Goal: Information Seeking & Learning: Learn about a topic

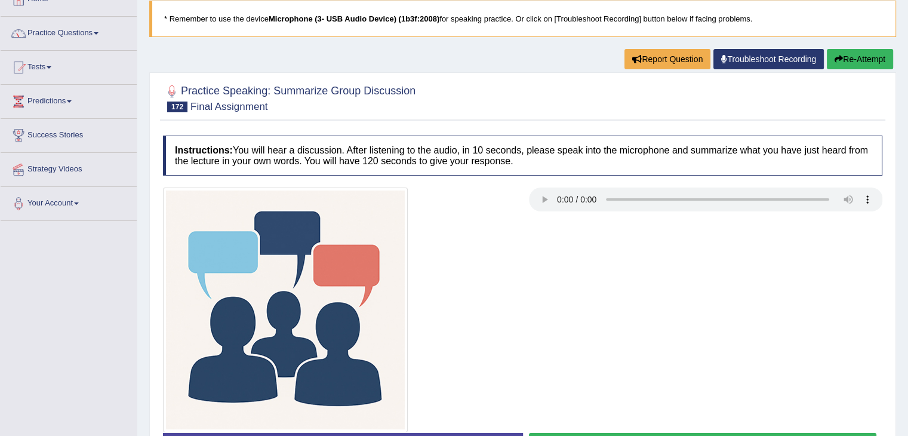
click at [549, 82] on div at bounding box center [523, 97] width 720 height 36
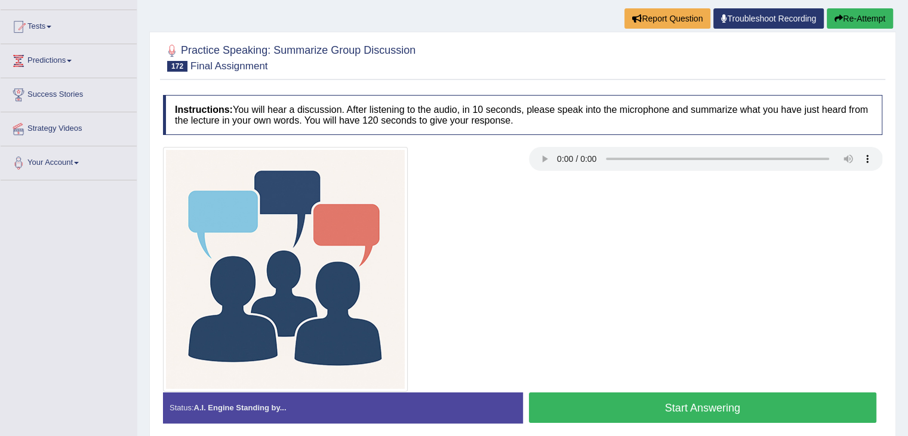
scroll to position [121, 0]
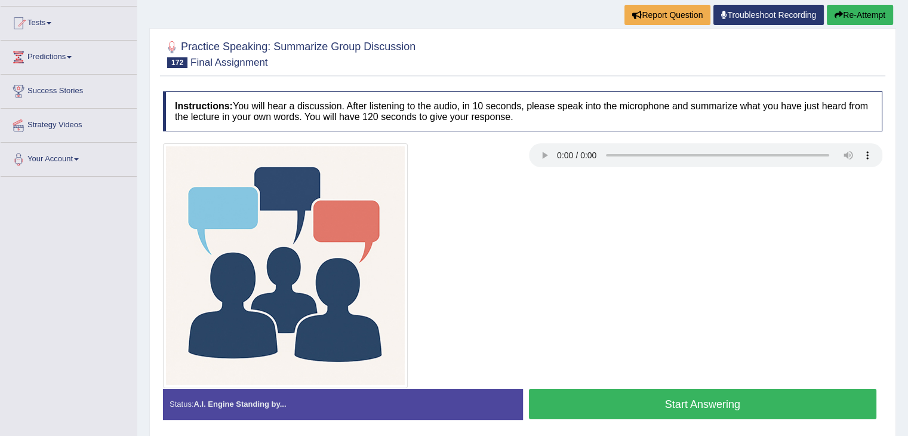
click at [702, 389] on button "Start Answering" at bounding box center [703, 404] width 348 height 30
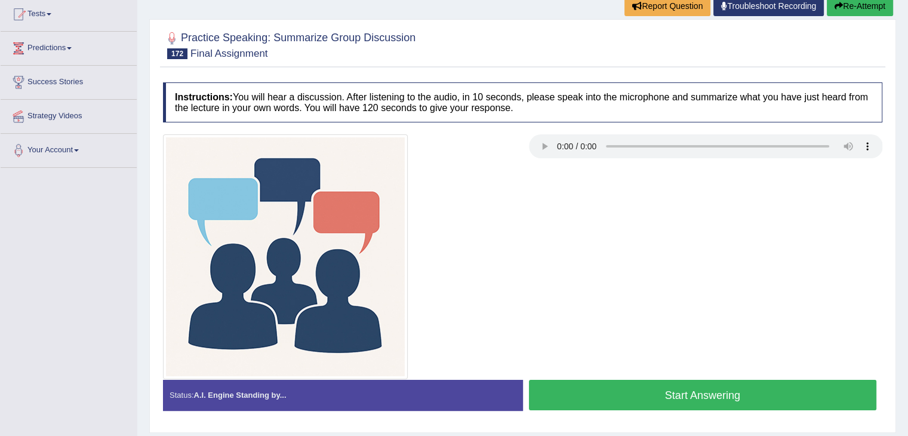
drag, startPoint x: 0, startPoint y: 0, endPoint x: 653, endPoint y: 389, distance: 760.6
click at [653, 389] on button "Start Answering" at bounding box center [703, 395] width 348 height 30
click at [690, 385] on button "Start Answering" at bounding box center [703, 395] width 348 height 30
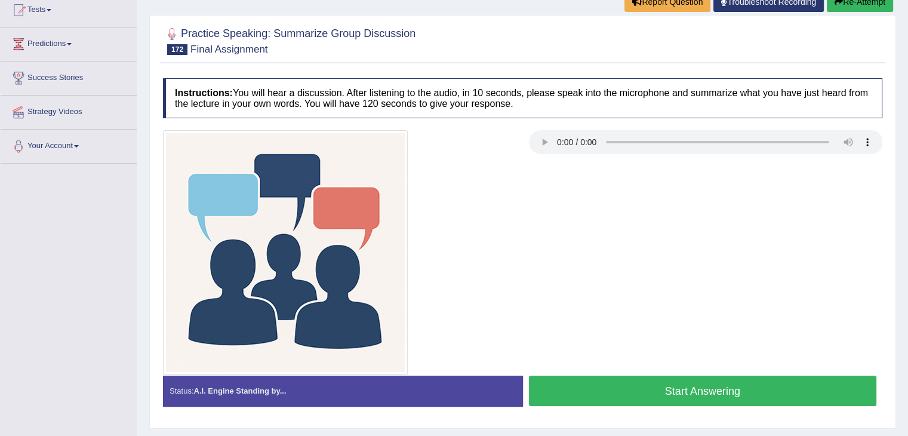
click at [686, 378] on button "Start Answering" at bounding box center [703, 391] width 348 height 30
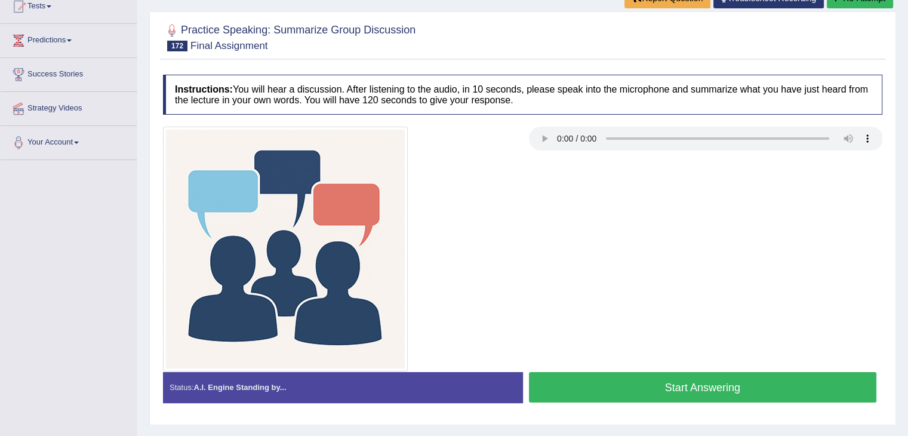
click at [741, 398] on button "Start Answering" at bounding box center [703, 387] width 348 height 30
click at [724, 380] on button "Start Answering" at bounding box center [703, 387] width 348 height 30
click at [643, 380] on button "Start Answering" at bounding box center [703, 387] width 348 height 30
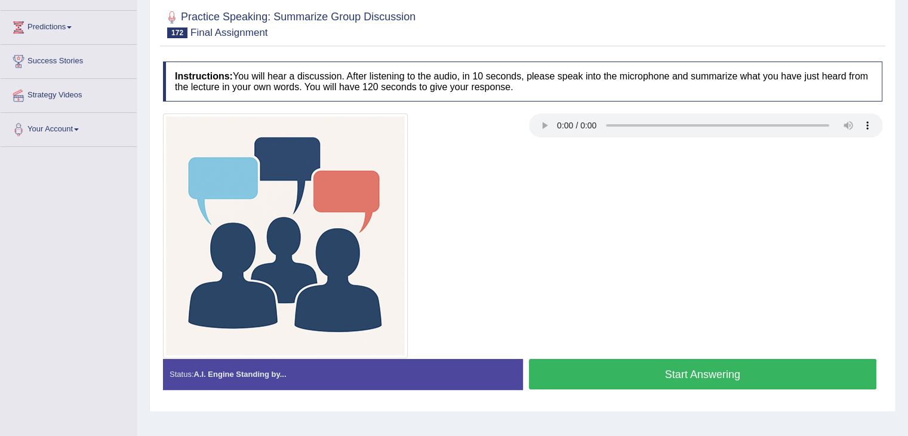
scroll to position [137, 0]
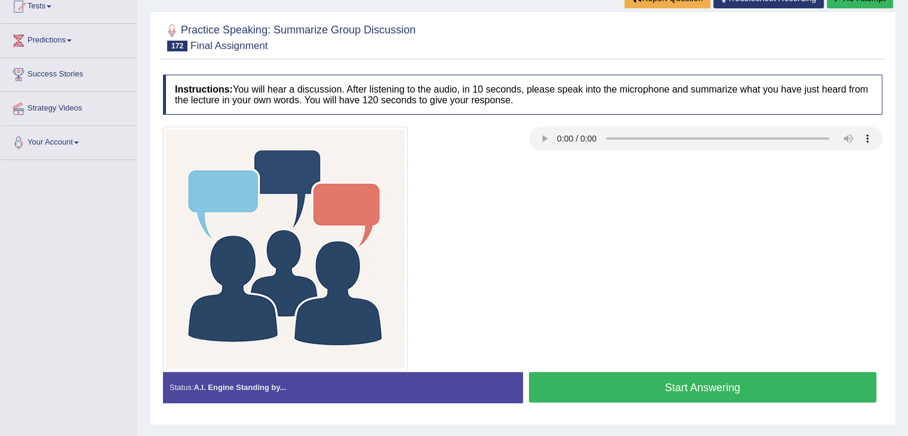
click at [646, 391] on button "Start Answering" at bounding box center [703, 387] width 348 height 30
click at [657, 391] on button "Start Answering" at bounding box center [703, 387] width 348 height 30
click at [657, 379] on button "Start Answering" at bounding box center [703, 387] width 348 height 30
click at [621, 378] on button "Start Answering" at bounding box center [703, 387] width 348 height 30
click at [683, 395] on button "Start Answering" at bounding box center [703, 387] width 348 height 30
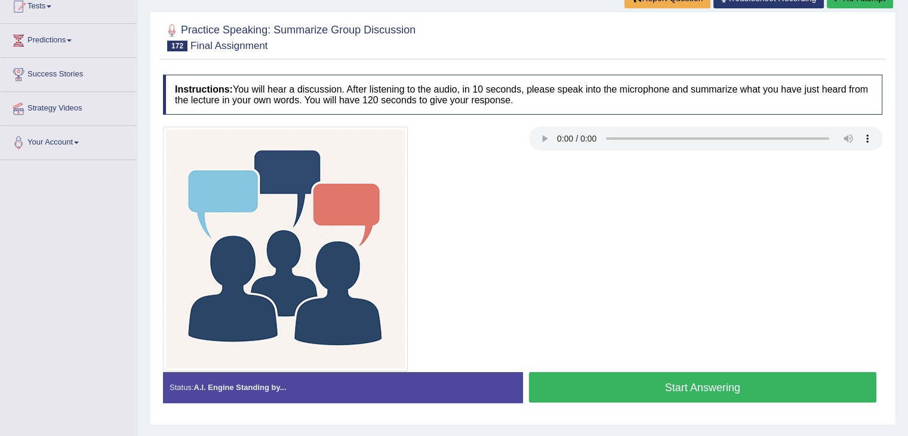
scroll to position [137, 0]
click at [678, 379] on button "Start Answering" at bounding box center [703, 387] width 348 height 30
click at [672, 379] on button "Start Answering" at bounding box center [703, 387] width 348 height 30
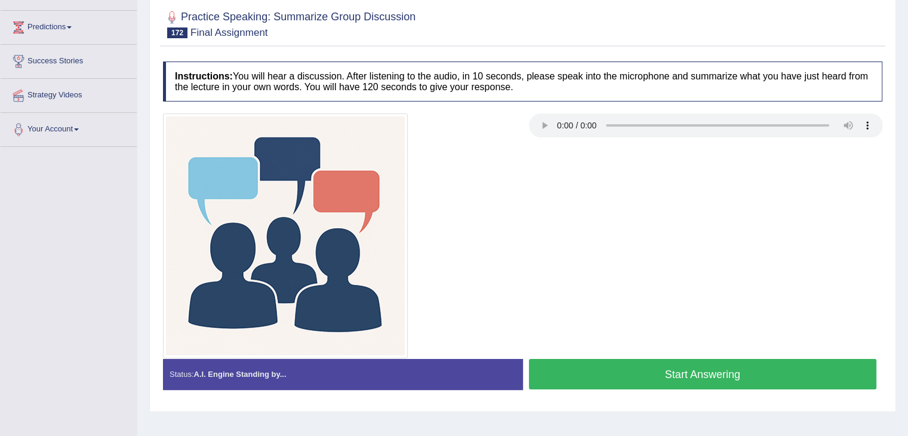
scroll to position [137, 0]
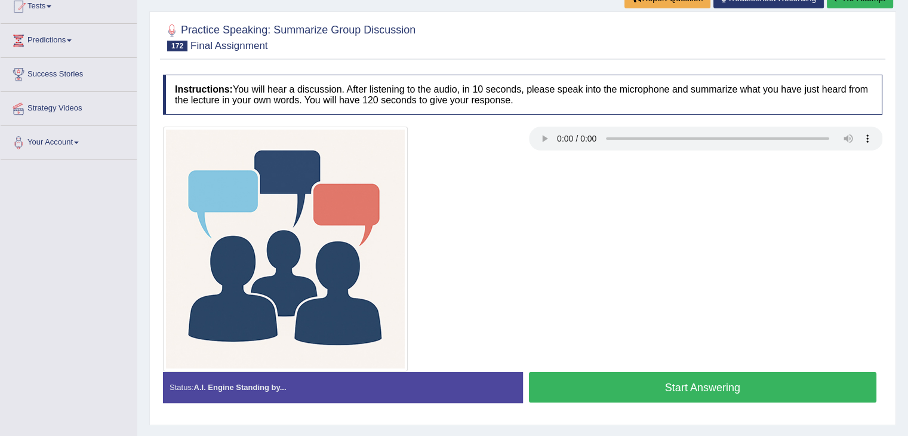
click at [675, 367] on div at bounding box center [523, 249] width 732 height 245
click at [674, 371] on div "Created with Highcharts 7.1.2 Great Too slow Too fast Time Speech pace meter: 0…" at bounding box center [706, 371] width 366 height 1
click at [671, 373] on button "Start Answering" at bounding box center [703, 387] width 348 height 30
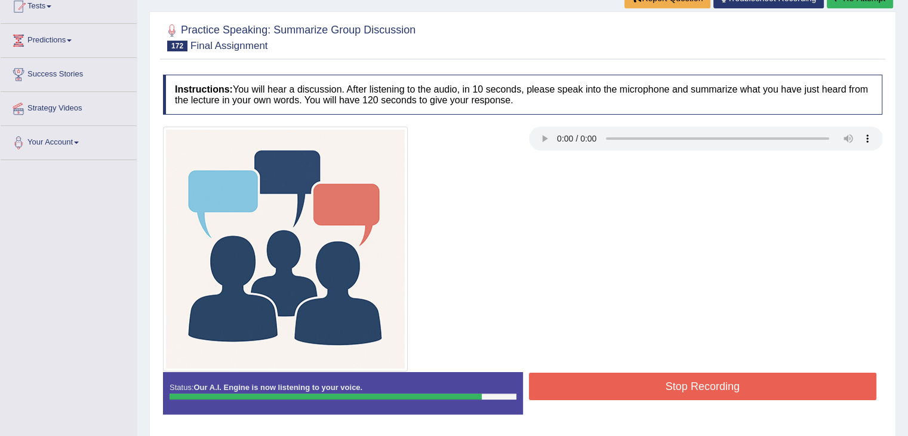
click at [726, 380] on button "Stop Recording" at bounding box center [703, 386] width 348 height 27
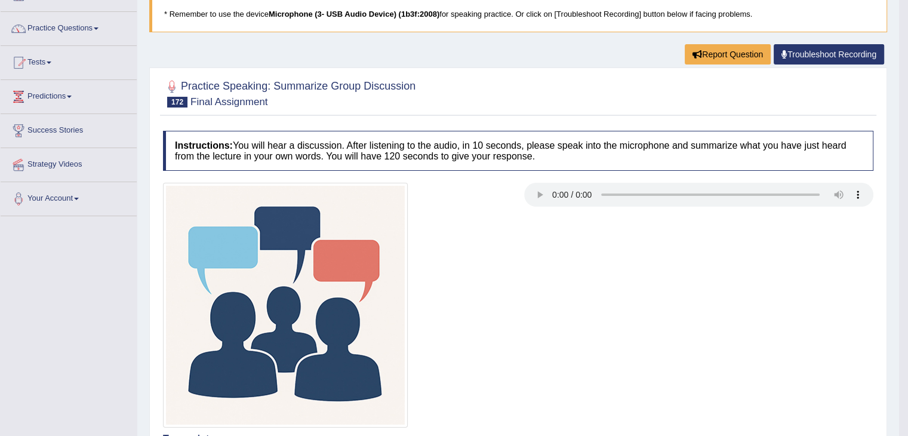
scroll to position [20, 0]
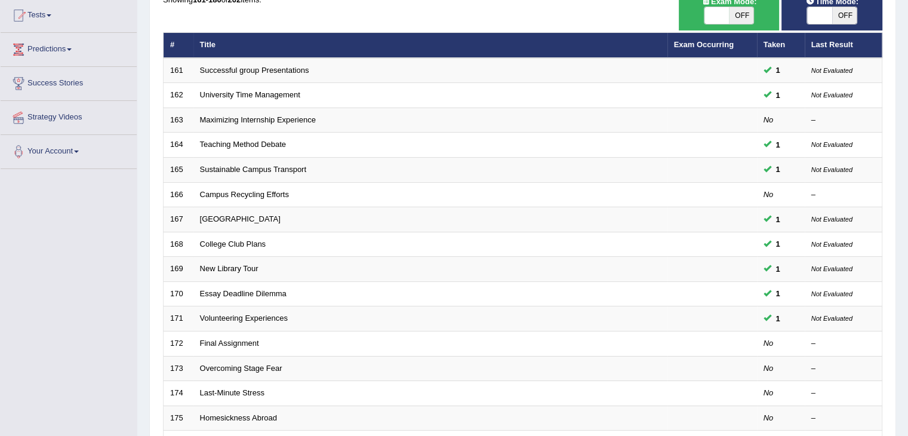
scroll to position [61, 0]
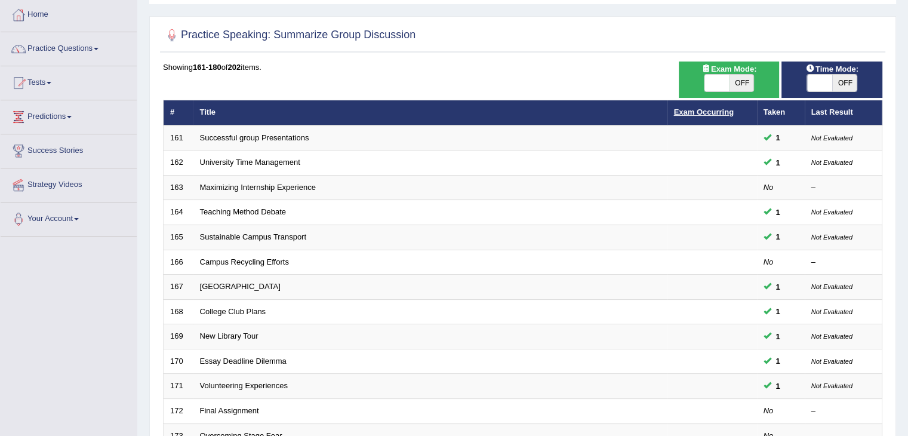
click at [708, 108] on link "Exam Occurring" at bounding box center [704, 112] width 60 height 9
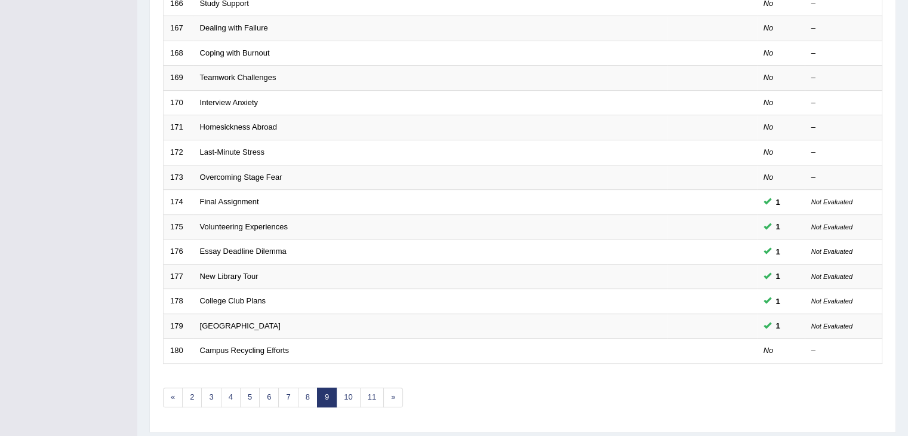
scroll to position [337, 0]
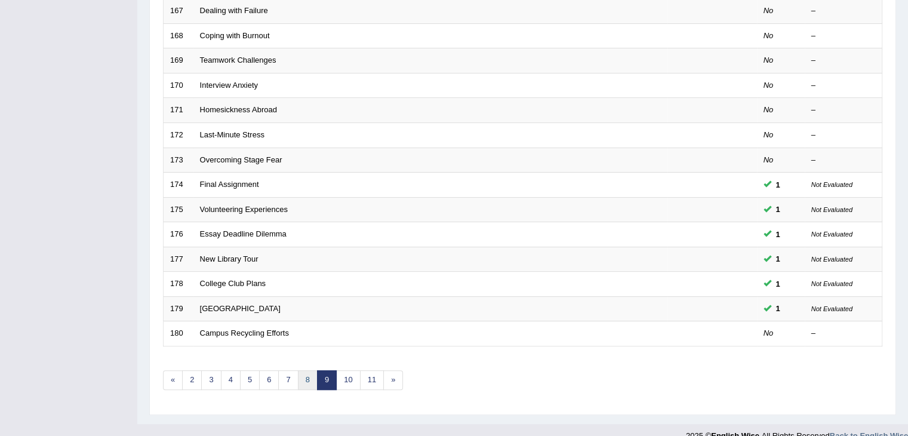
click at [306, 381] on link "8" at bounding box center [308, 380] width 20 height 20
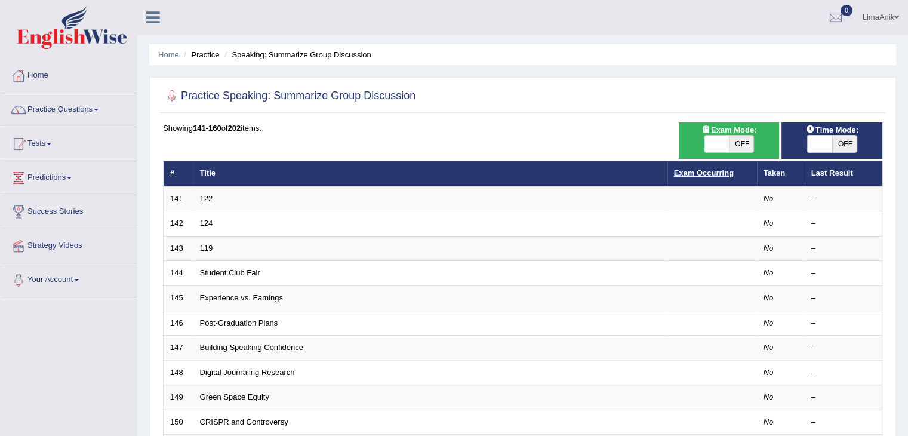
click at [700, 168] on link "Exam Occurring" at bounding box center [704, 172] width 60 height 9
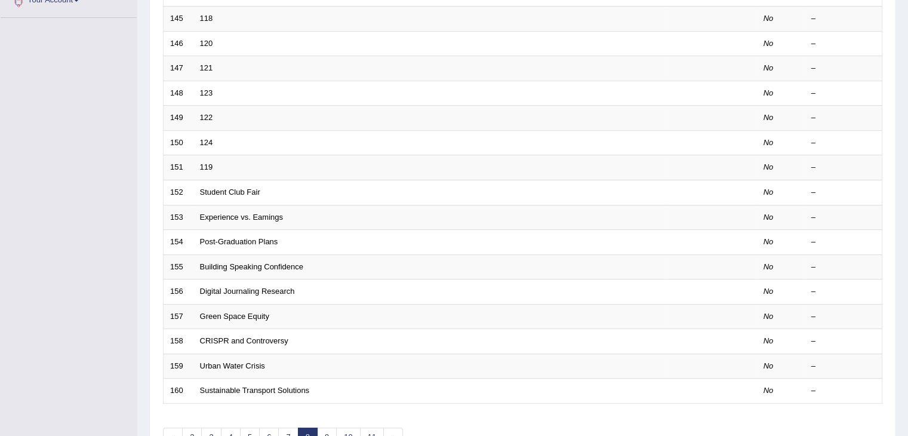
scroll to position [315, 0]
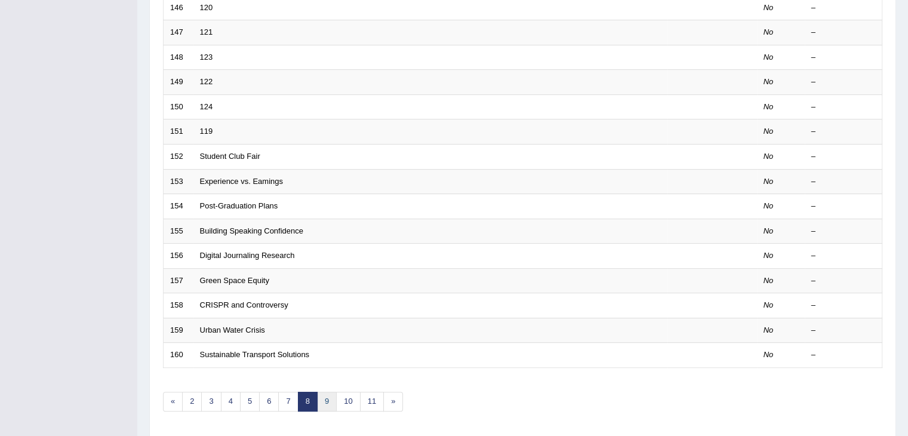
click at [323, 398] on link "9" at bounding box center [327, 402] width 20 height 20
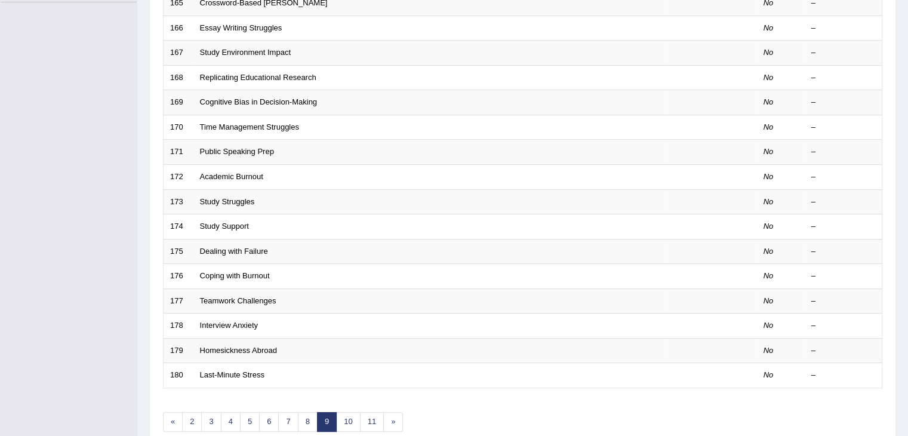
scroll to position [308, 0]
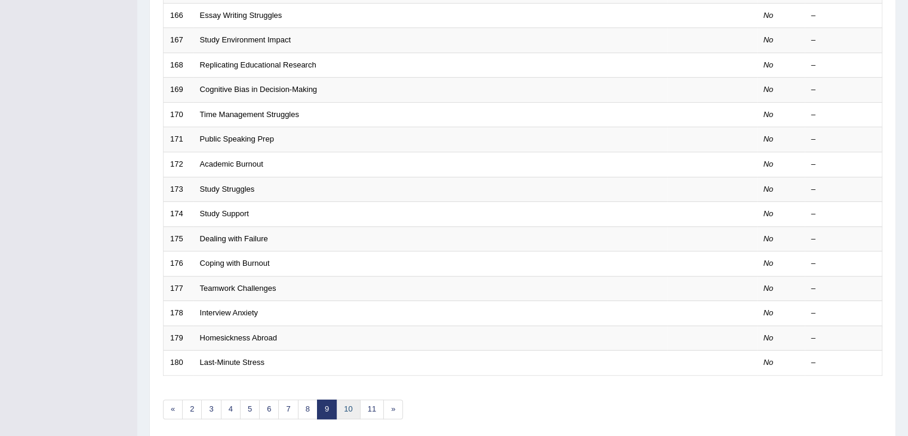
click at [341, 414] on link "10" at bounding box center [348, 410] width 24 height 20
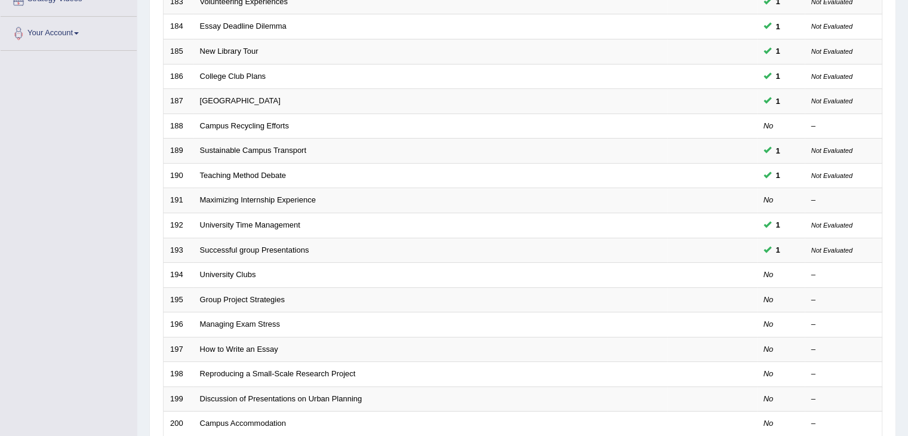
scroll to position [327, 0]
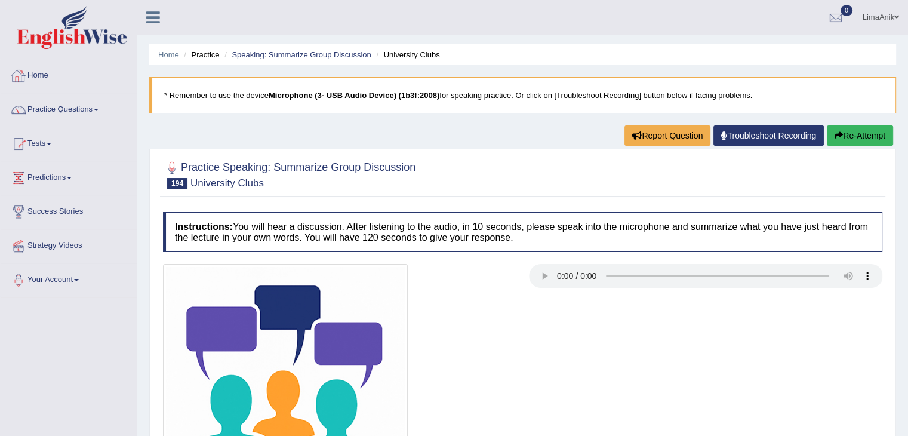
click at [45, 113] on link "Practice Questions" at bounding box center [69, 108] width 136 height 30
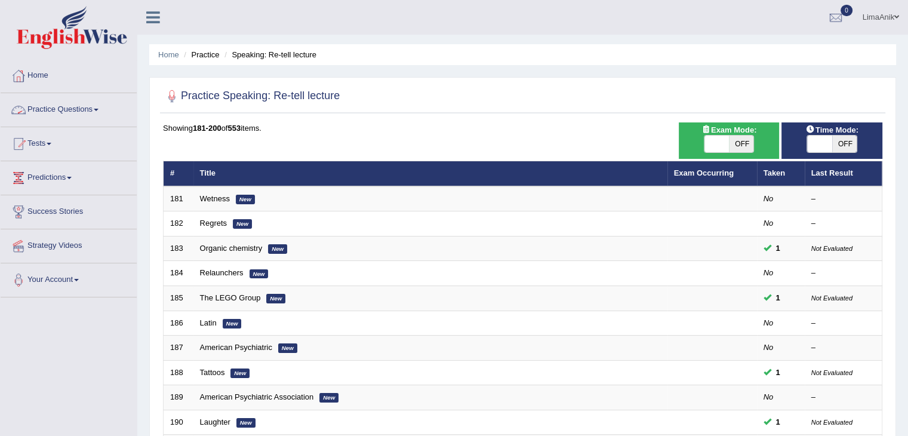
click at [65, 113] on link "Practice Questions" at bounding box center [69, 108] width 136 height 30
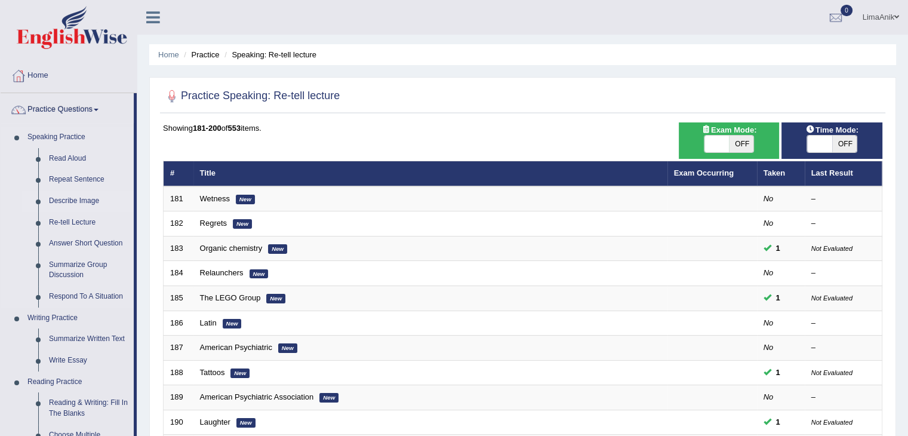
click at [75, 198] on link "Describe Image" at bounding box center [89, 202] width 90 height 22
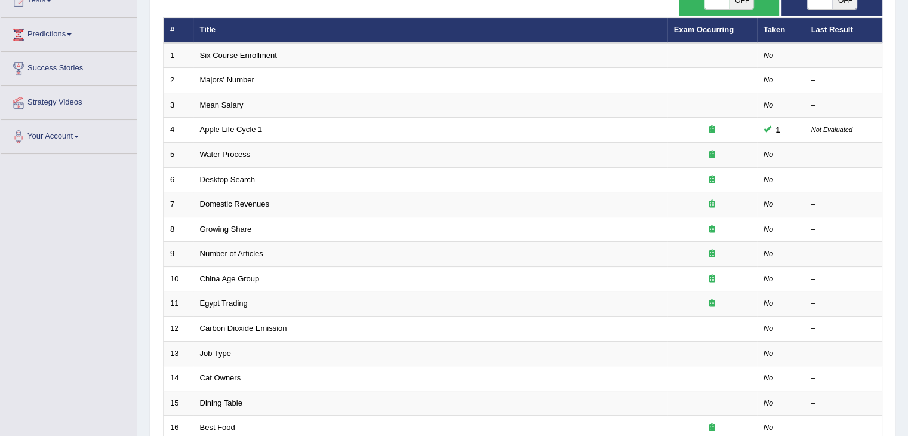
scroll to position [346, 0]
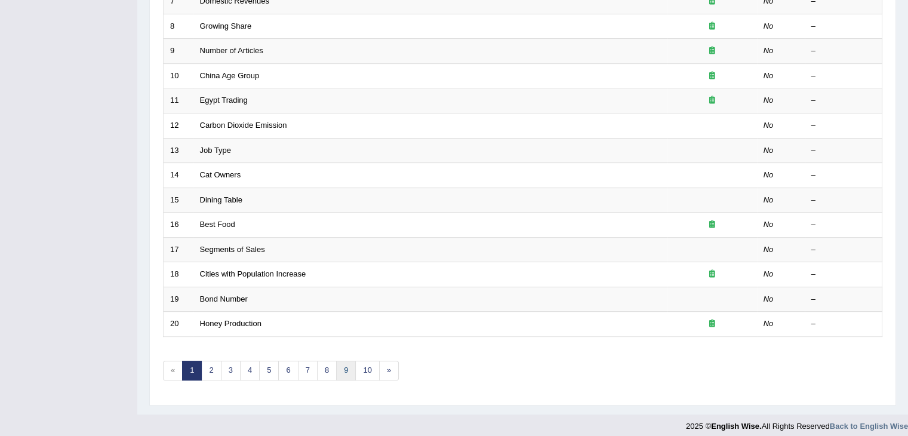
click at [351, 361] on link "9" at bounding box center [346, 371] width 20 height 20
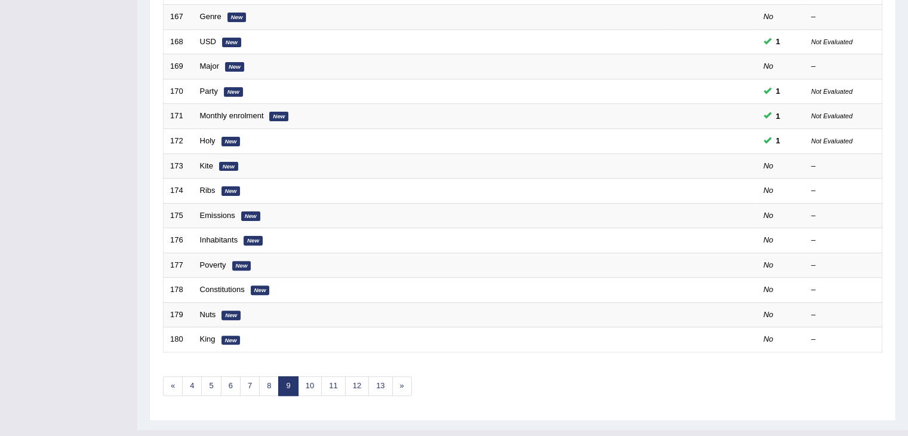
scroll to position [336, 0]
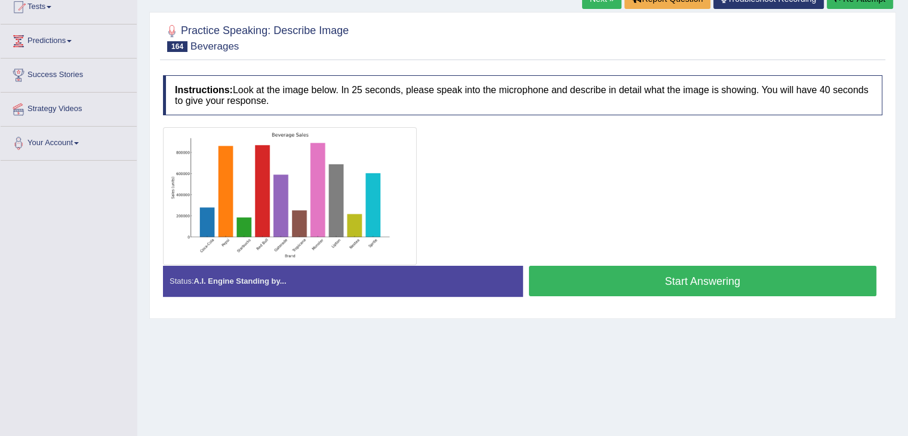
scroll to position [139, 0]
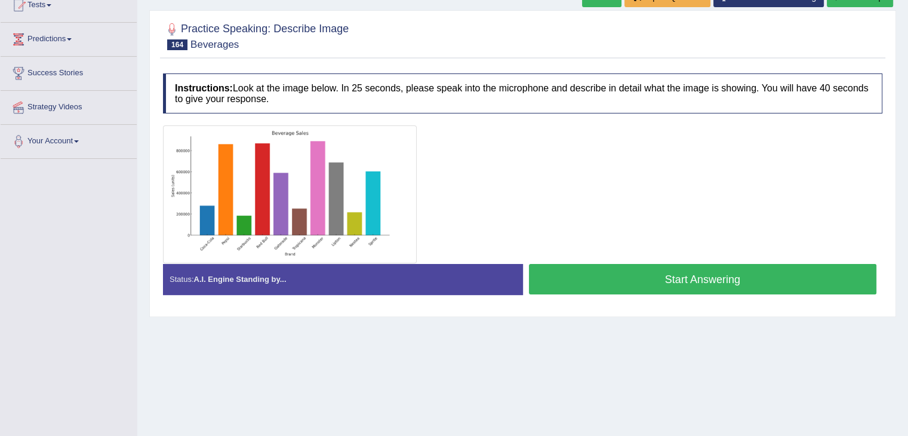
click at [318, 201] on img at bounding box center [290, 194] width 248 height 132
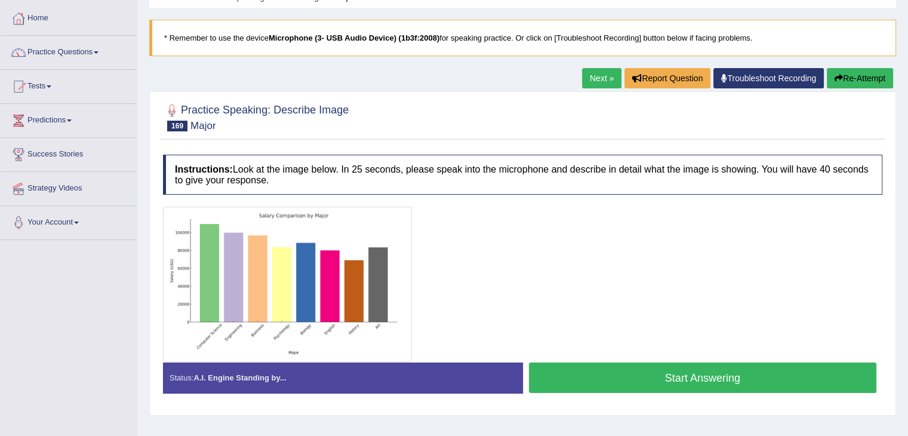
scroll to position [79, 0]
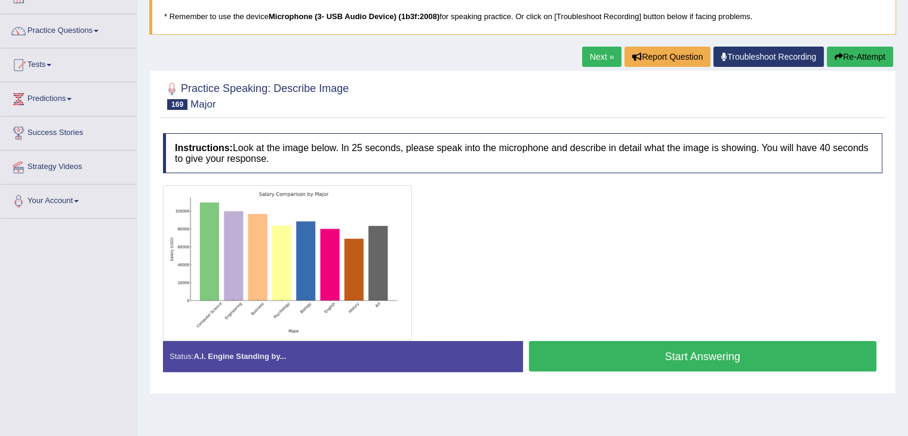
click at [662, 343] on button "Start Answering" at bounding box center [703, 356] width 348 height 30
click at [591, 353] on button "Start Answering" at bounding box center [703, 356] width 348 height 30
click at [604, 357] on button "Start Answering" at bounding box center [703, 356] width 348 height 30
click at [674, 361] on button "Start Answering" at bounding box center [703, 356] width 348 height 30
click at [641, 359] on button "Start Answering" at bounding box center [703, 356] width 348 height 30
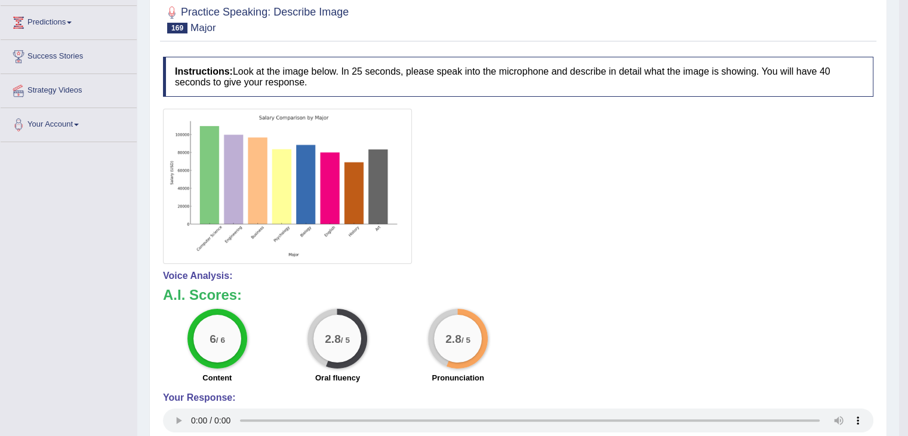
scroll to position [162, 0]
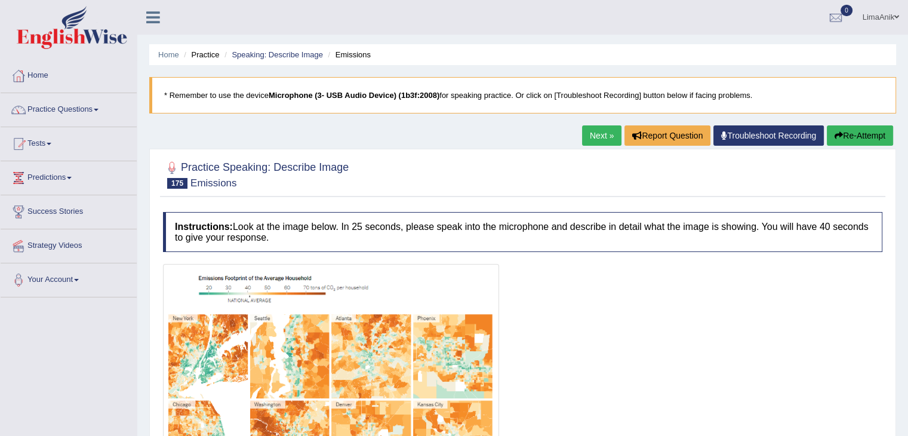
scroll to position [232, 0]
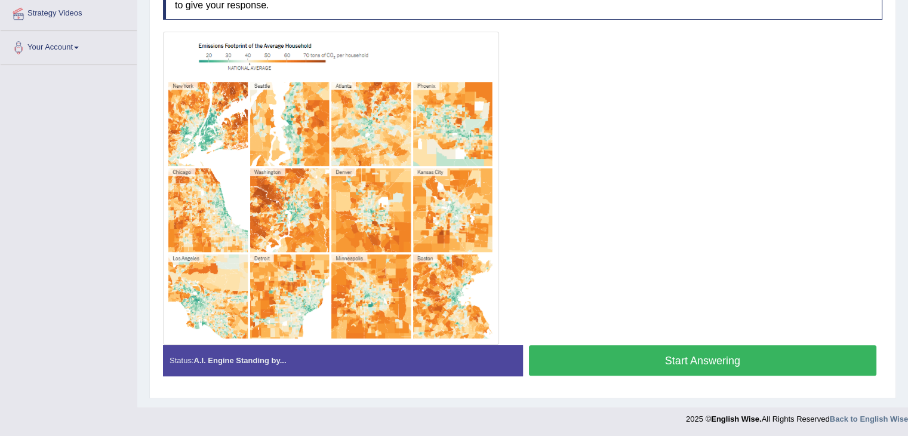
click at [703, 345] on button "Start Answering" at bounding box center [703, 360] width 348 height 30
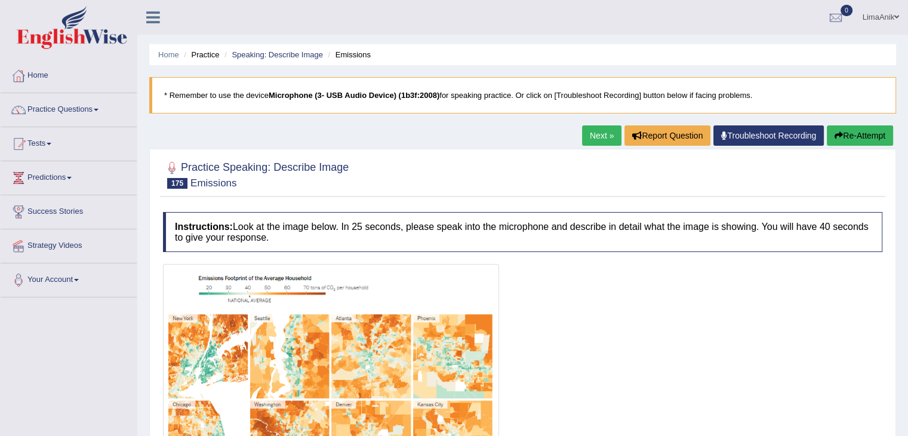
scroll to position [232, 0]
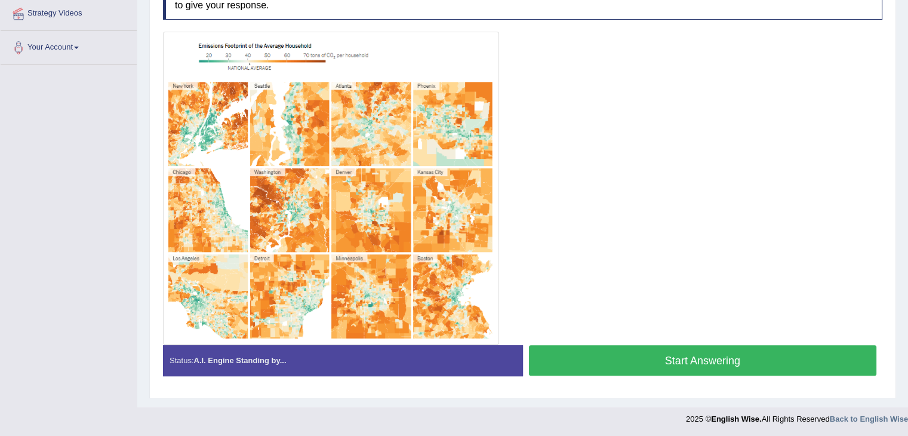
drag, startPoint x: 703, startPoint y: 363, endPoint x: 708, endPoint y: 311, distance: 52.2
click at [708, 311] on div "Instructions: Look at the image below. In 25 seconds, please speak into the mic…" at bounding box center [523, 182] width 726 height 417
click at [672, 354] on button "Start Answering" at bounding box center [703, 360] width 348 height 30
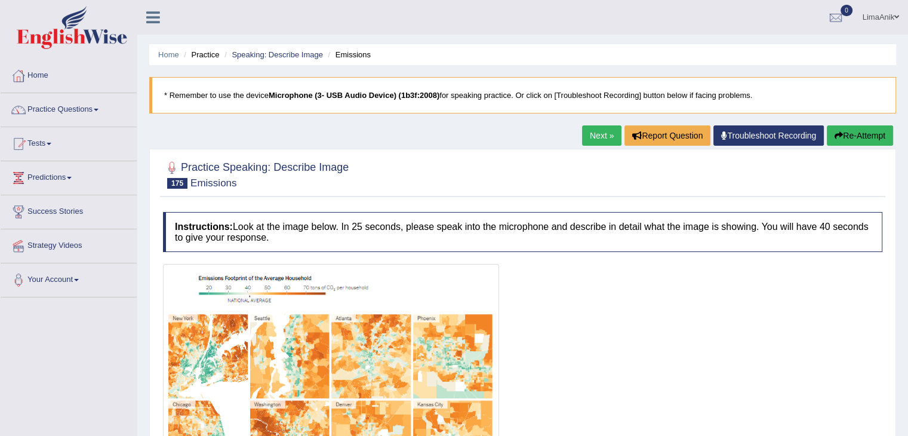
scroll to position [232, 0]
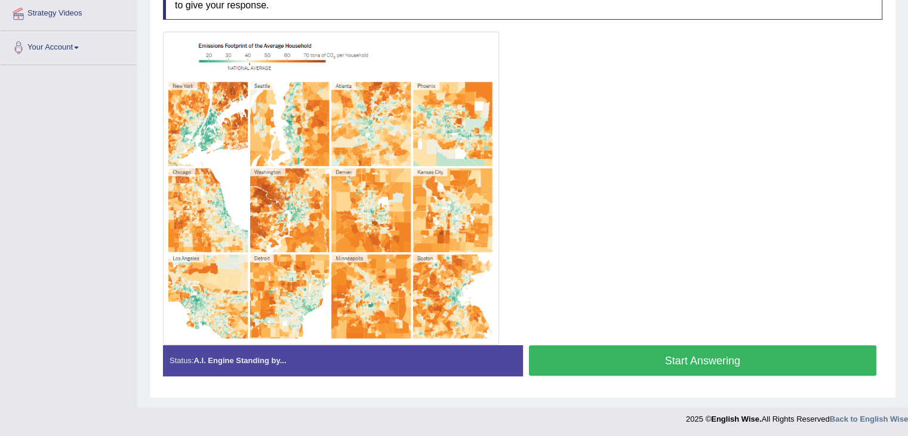
click at [643, 354] on button "Start Answering" at bounding box center [703, 360] width 348 height 30
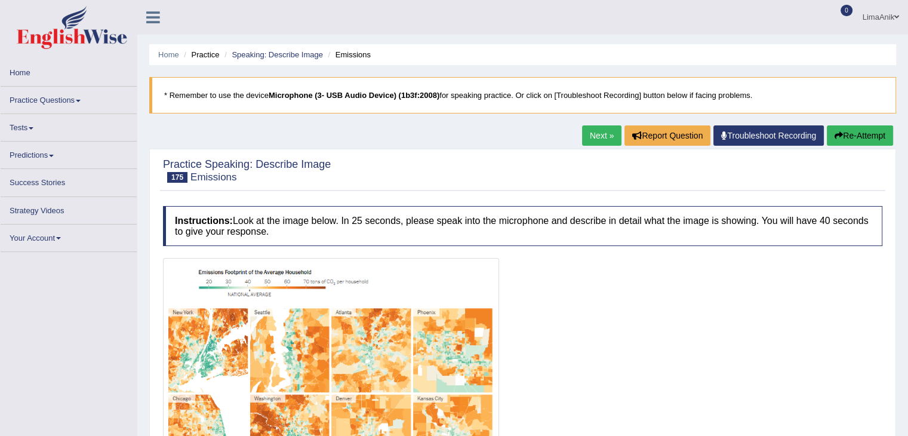
scroll to position [232, 0]
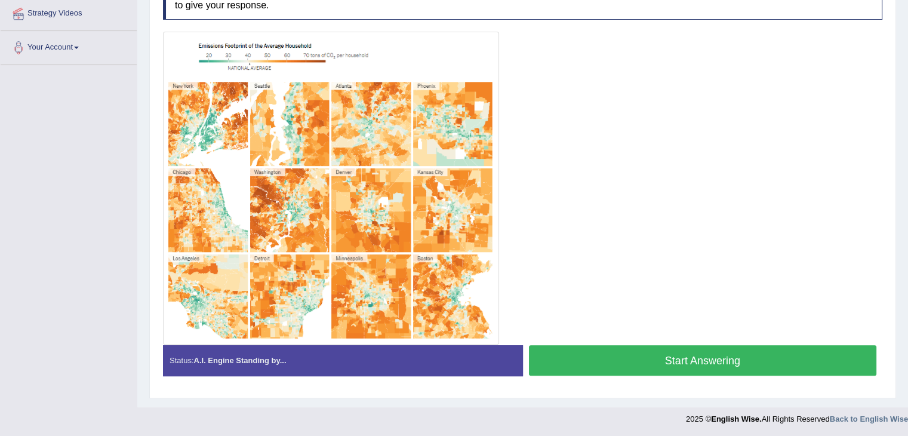
click at [700, 362] on button "Start Answering" at bounding box center [703, 360] width 348 height 30
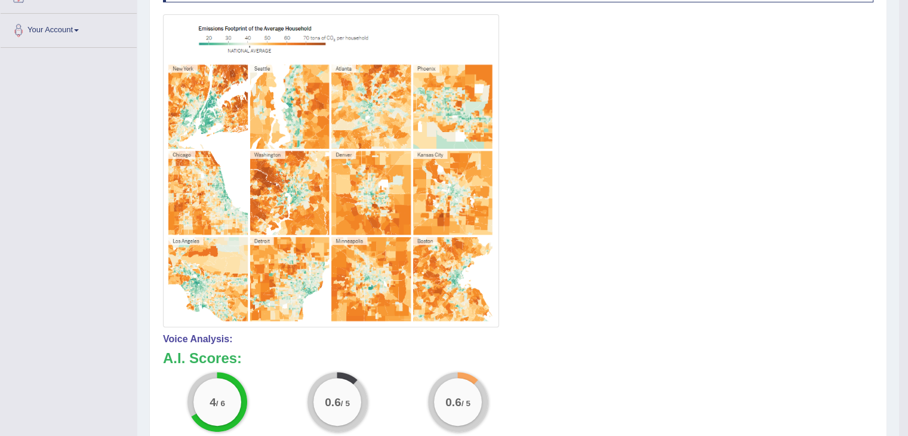
scroll to position [153, 0]
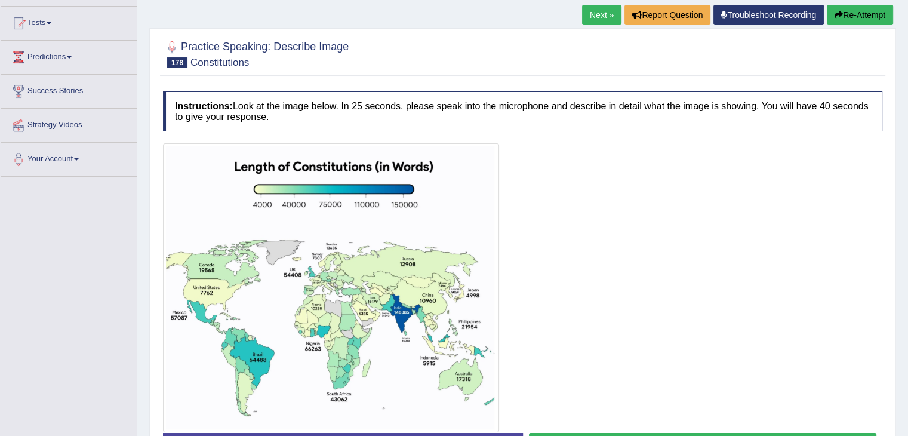
scroll to position [193, 0]
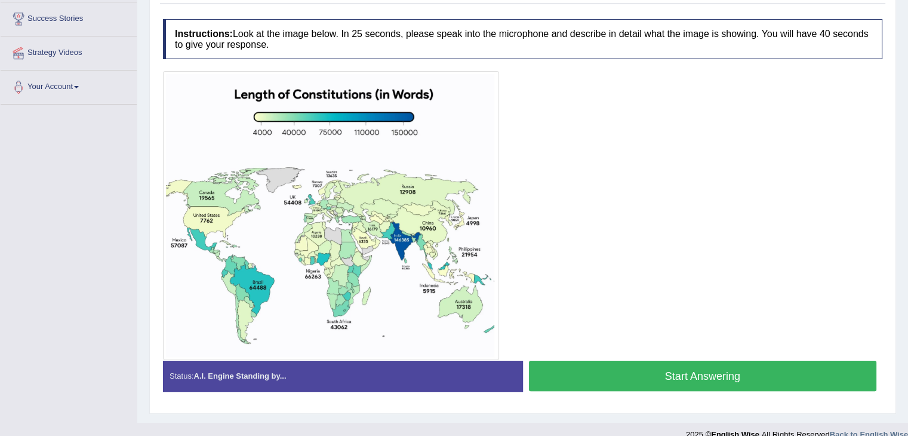
click at [657, 377] on button "Start Answering" at bounding box center [703, 376] width 348 height 30
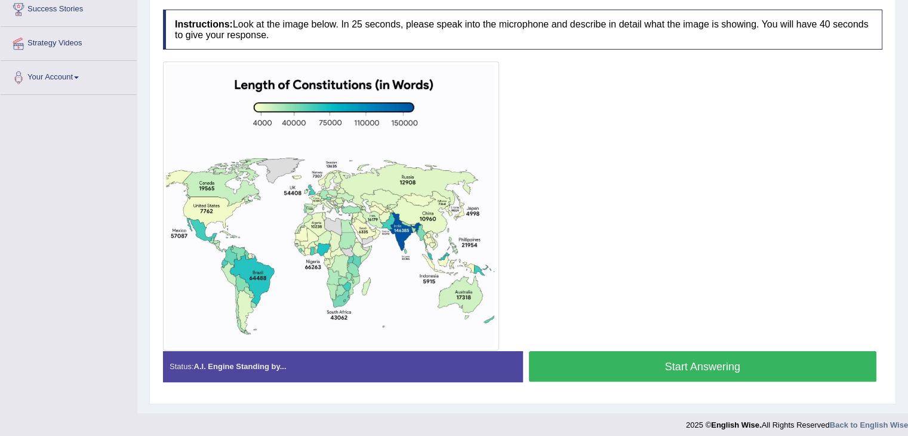
click at [618, 365] on button "Start Answering" at bounding box center [703, 366] width 348 height 30
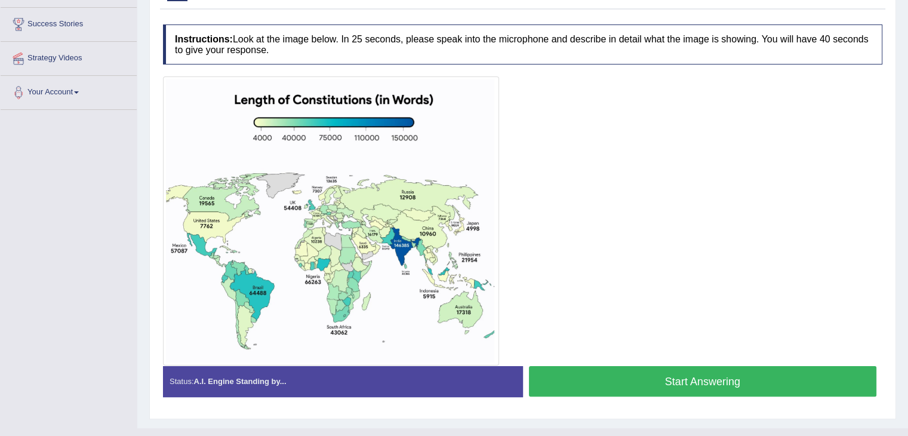
scroll to position [208, 0]
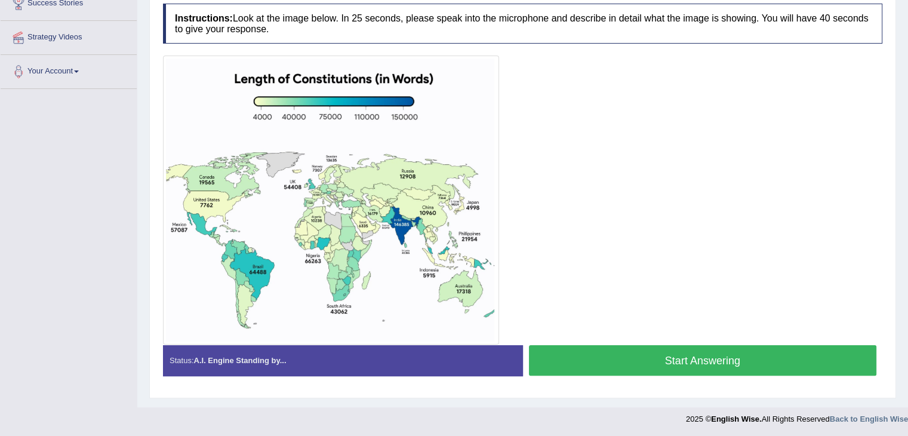
click at [683, 367] on button "Start Answering" at bounding box center [703, 360] width 348 height 30
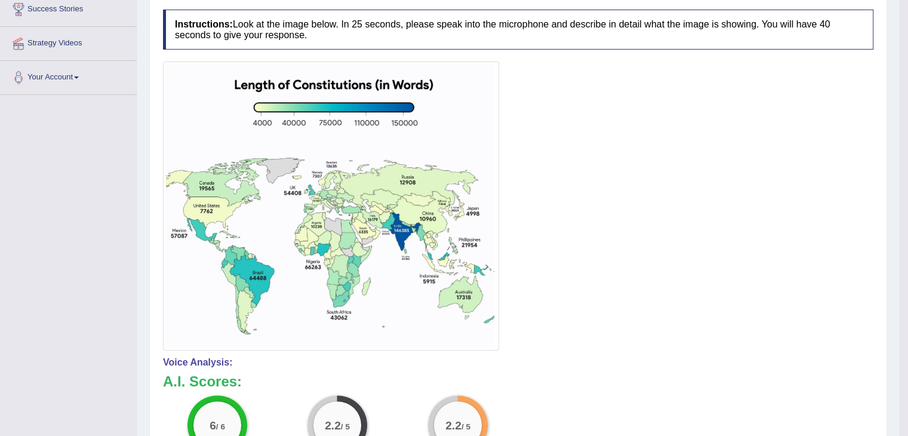
scroll to position [180, 0]
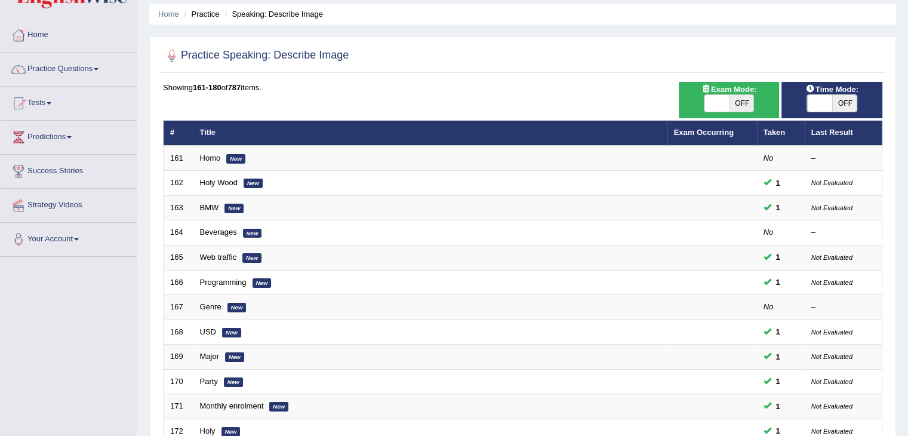
scroll to position [26, 0]
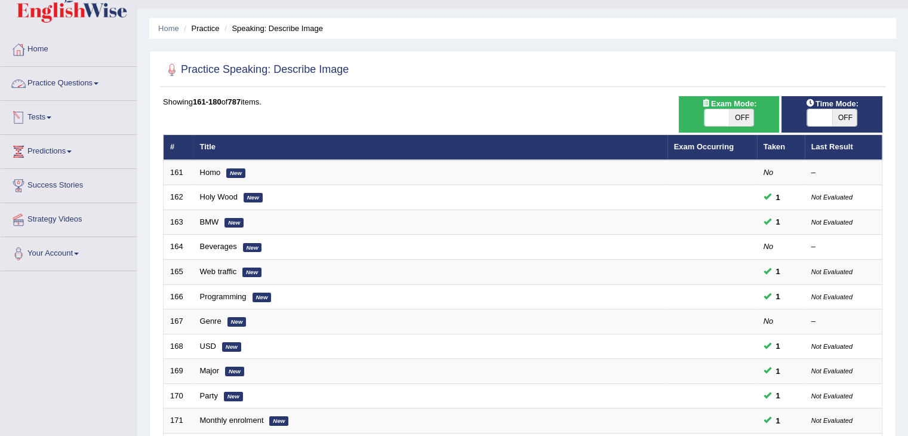
click at [62, 91] on link "Practice Questions" at bounding box center [69, 82] width 136 height 30
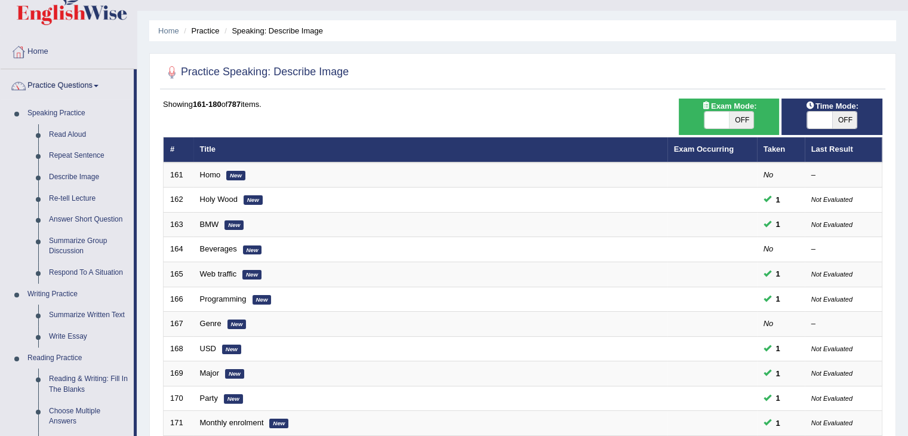
scroll to position [0, 0]
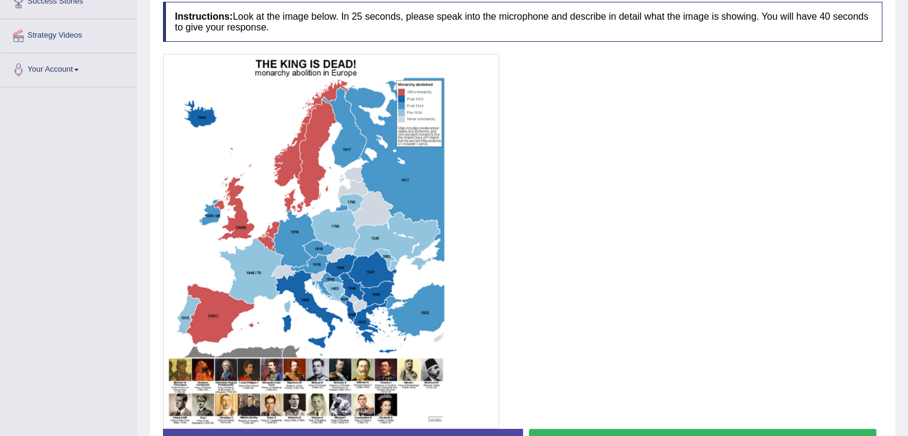
scroll to position [264, 0]
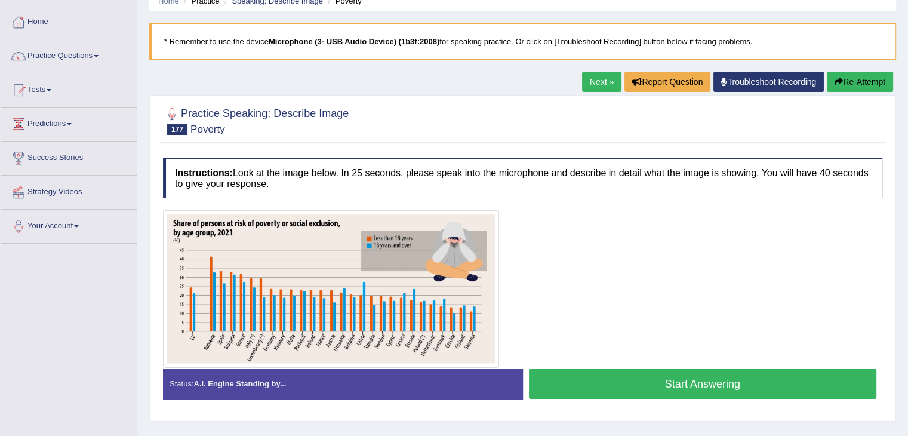
scroll to position [53, 0]
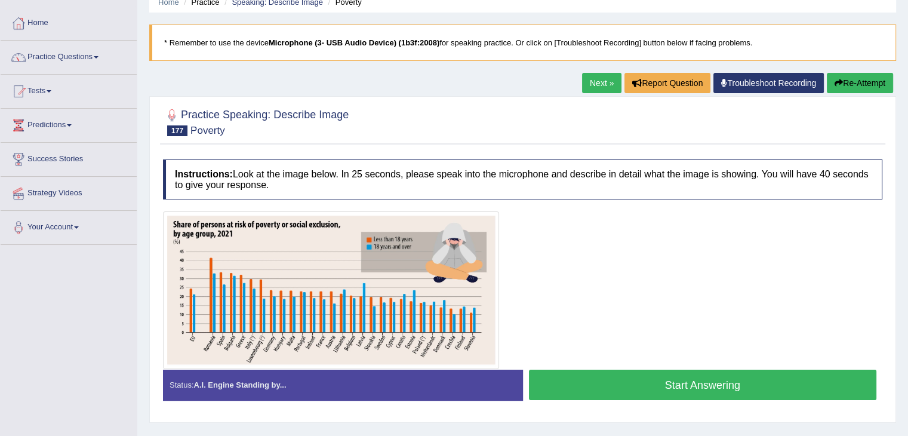
click at [373, 246] on img at bounding box center [331, 290] width 330 height 152
click at [670, 388] on button "Start Answering" at bounding box center [703, 385] width 348 height 30
click at [652, 372] on button "Start Answering" at bounding box center [703, 385] width 348 height 30
click at [564, 380] on button "Start Answering" at bounding box center [703, 385] width 348 height 30
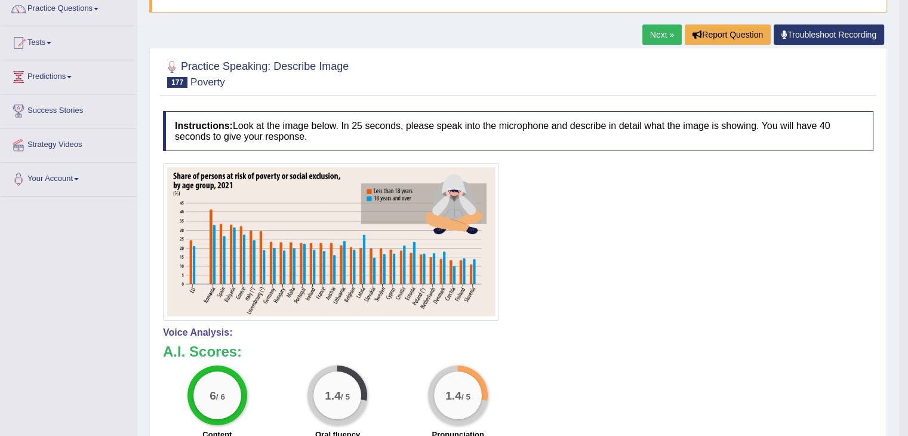
scroll to position [106, 0]
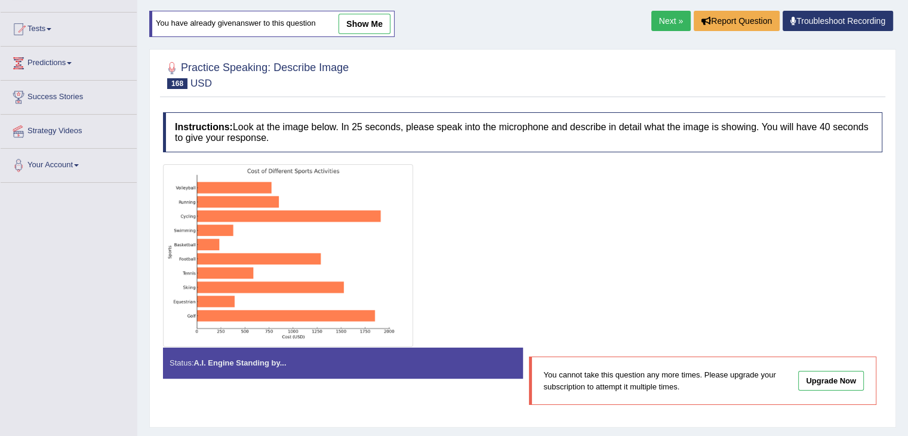
scroll to position [120, 0]
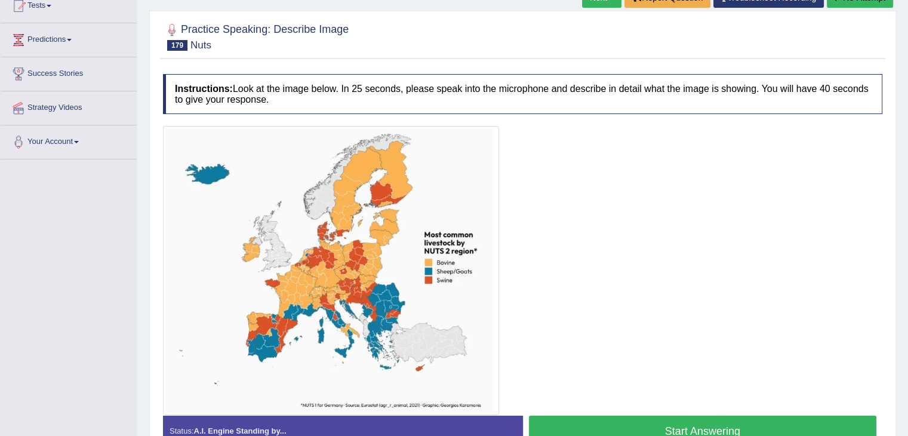
scroll to position [208, 0]
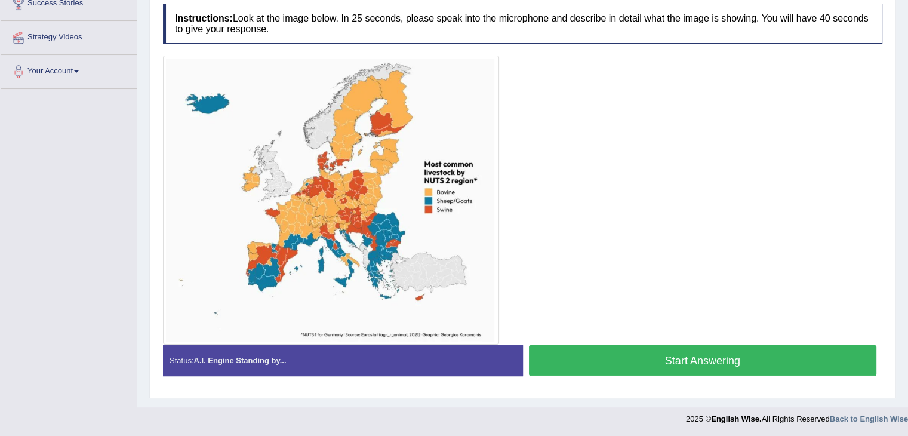
click at [644, 363] on button "Start Answering" at bounding box center [703, 360] width 348 height 30
click at [646, 347] on button "Start Answering" at bounding box center [703, 360] width 348 height 30
click at [640, 373] on button "Start Answering" at bounding box center [703, 360] width 348 height 30
click at [670, 354] on button "Start Answering" at bounding box center [703, 360] width 348 height 30
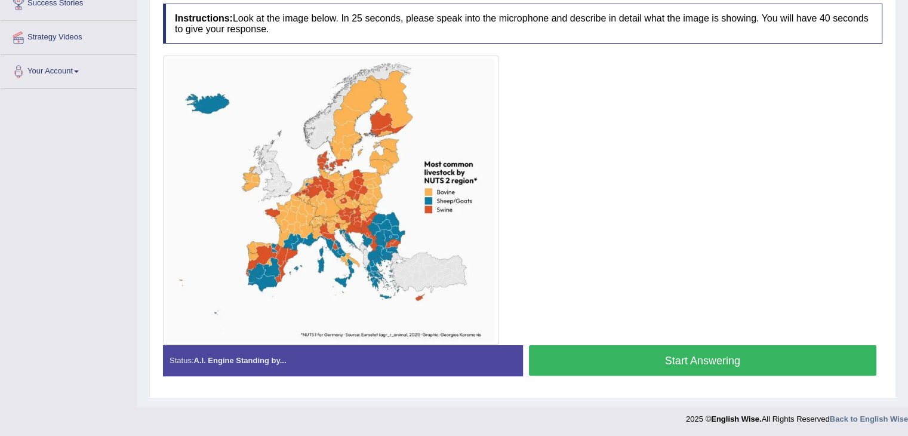
click at [624, 354] on button "Start Answering" at bounding box center [703, 360] width 348 height 30
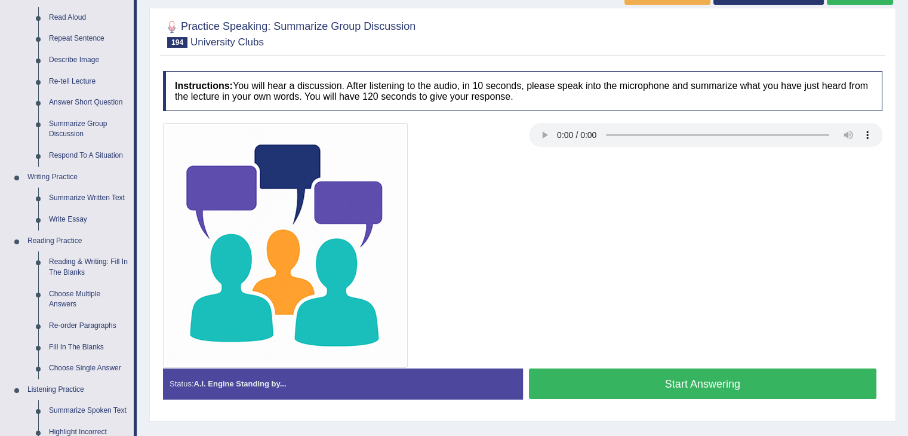
scroll to position [142, 0]
